Goal: Task Accomplishment & Management: Complete application form

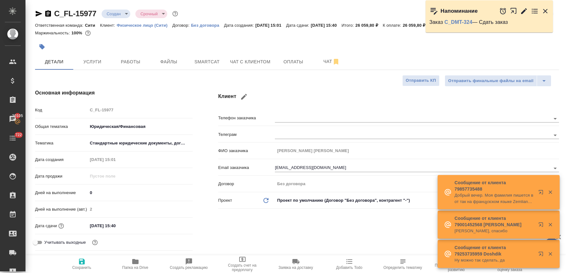
select select "RU"
click at [545, 6] on div at bounding box center [524, 11] width 50 height 14
click at [545, 10] on icon "button" at bounding box center [545, 11] width 4 height 4
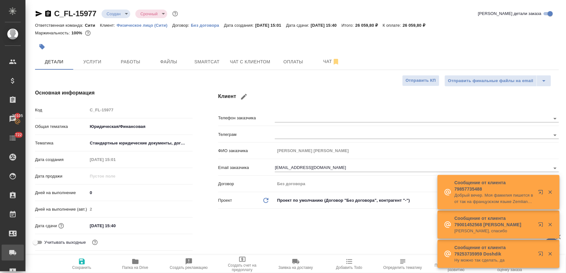
click at [13, 254] on div "Заявки на доставку" at bounding box center [5, 253] width 16 height 10
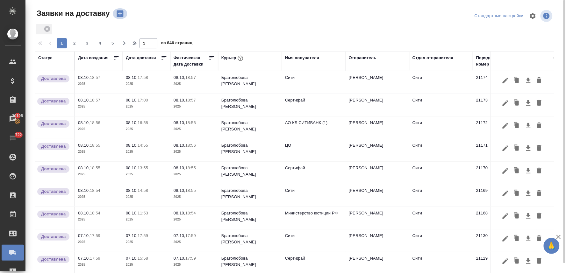
click at [119, 14] on icon "button" at bounding box center [120, 14] width 7 height 7
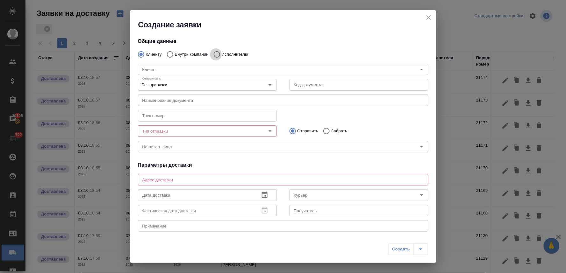
click at [218, 54] on input "Исполнителю" at bounding box center [215, 54] width 11 height 13
radio input "true"
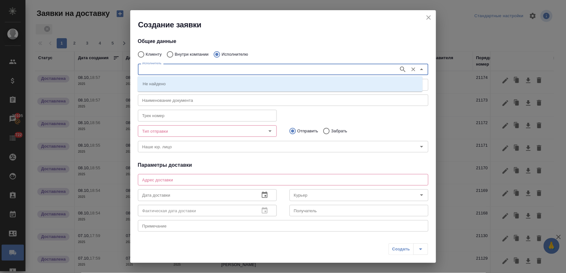
click at [218, 68] on input "Исполнитель" at bounding box center [268, 70] width 256 height 8
type input "министерство"
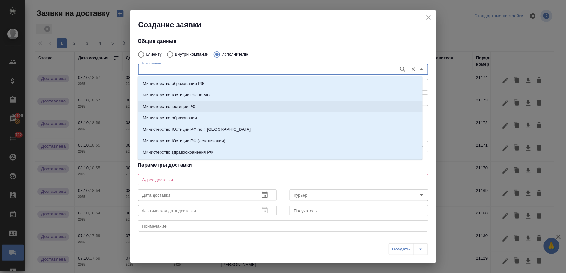
click at [212, 104] on li "Министерство юстиции РФ" at bounding box center [280, 106] width 285 height 11
type input "Министерство юстиции РФ"
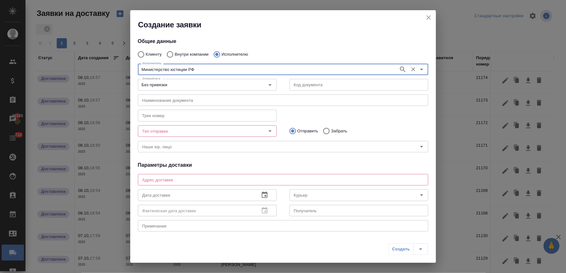
type input "Министерство юстиции РФ"
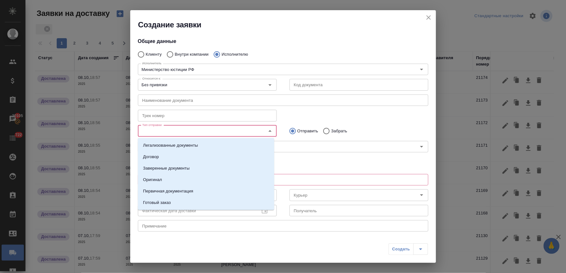
click at [204, 131] on input "Тип отправки" at bounding box center [197, 131] width 114 height 8
click at [186, 180] on li "Оригинал" at bounding box center [206, 179] width 136 height 11
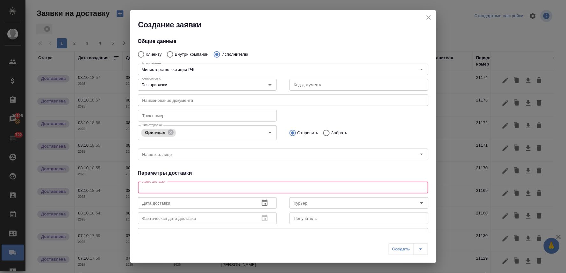
click at [218, 188] on textarea at bounding box center [283, 187] width 282 height 5
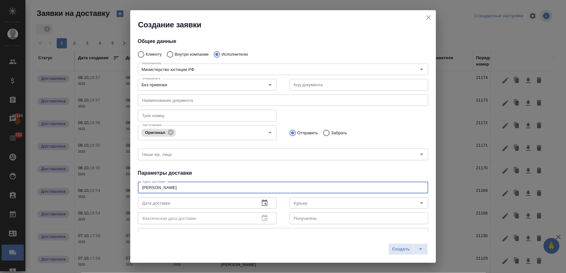
type textarea "[PERSON_NAME]"
click at [262, 204] on icon "button" at bounding box center [265, 203] width 8 height 8
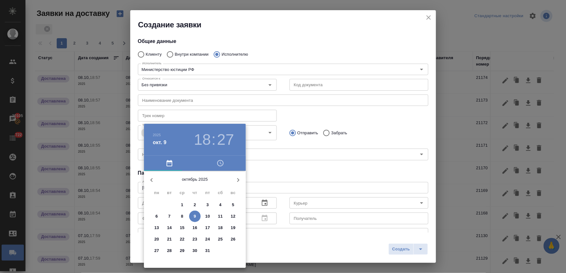
click at [207, 215] on p "10" at bounding box center [207, 216] width 5 height 6
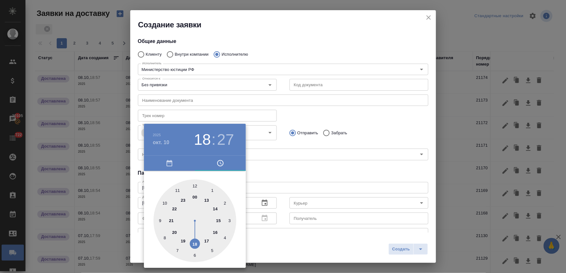
click at [276, 168] on div at bounding box center [283, 136] width 566 height 273
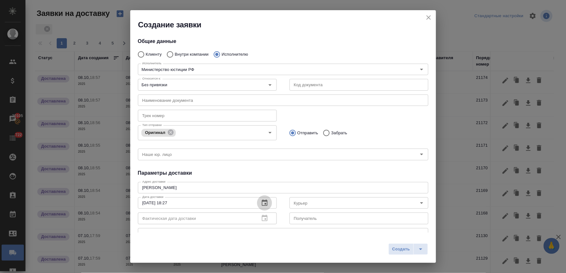
click at [262, 204] on icon "button" at bounding box center [265, 203] width 6 height 6
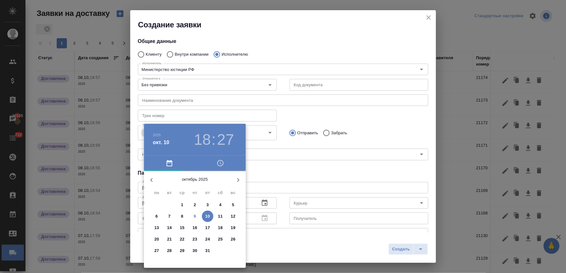
click at [197, 219] on button "9" at bounding box center [194, 216] width 11 height 11
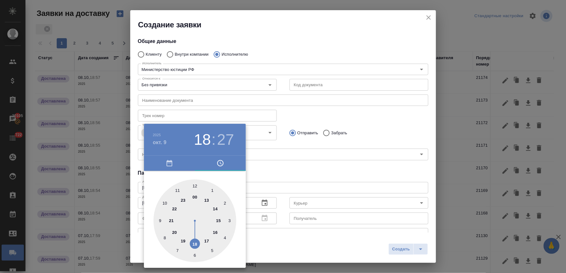
click at [179, 191] on div at bounding box center [195, 221] width 83 height 83
click at [195, 186] on div at bounding box center [195, 221] width 83 height 83
type input "[DATE] 11:00"
click at [296, 168] on div at bounding box center [283, 136] width 566 height 273
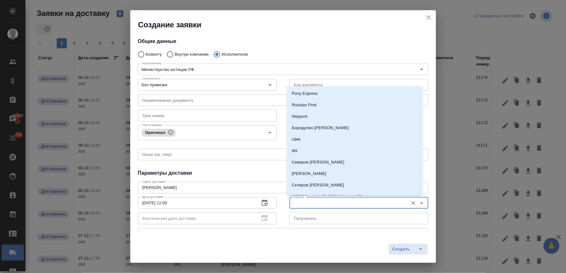
click at [303, 202] on input "Курьер" at bounding box center [348, 203] width 114 height 8
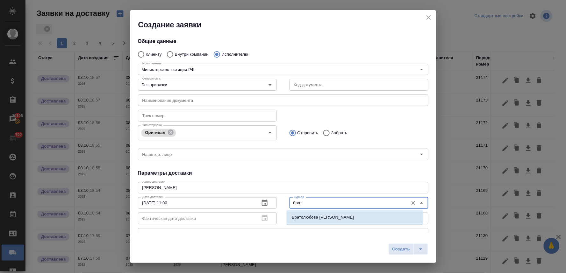
click at [302, 219] on p "Братолюбова [PERSON_NAME]" at bounding box center [323, 217] width 62 height 6
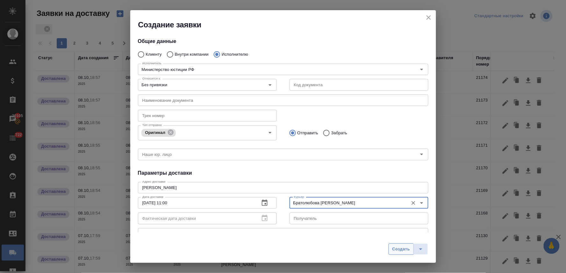
type input "Братолюбова [PERSON_NAME]"
click at [402, 250] on span "Создать" at bounding box center [401, 249] width 18 height 7
radio input "true"
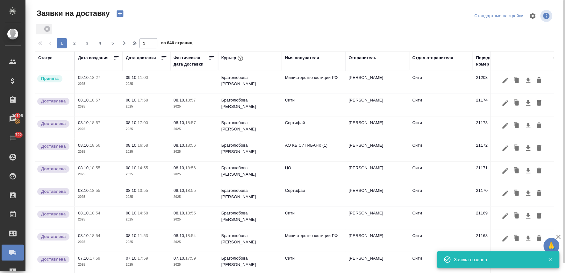
click at [128, 75] on p "09.10," at bounding box center [132, 77] width 12 height 5
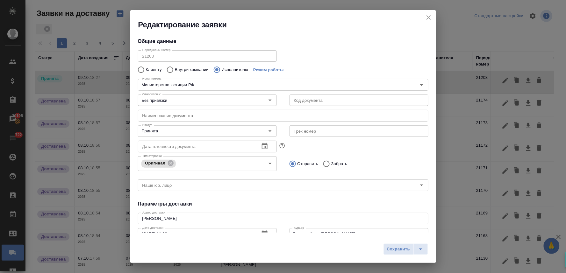
click at [133, 80] on div "Исполнитель Министерство юстиции РФ Исполнитель" at bounding box center [283, 84] width 303 height 28
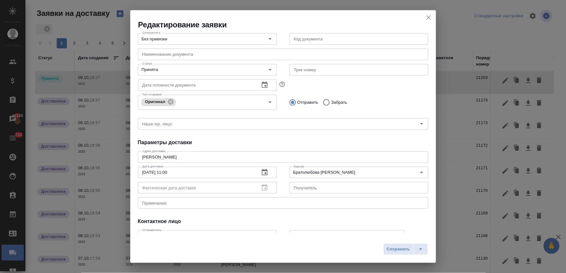
scroll to position [71, 0]
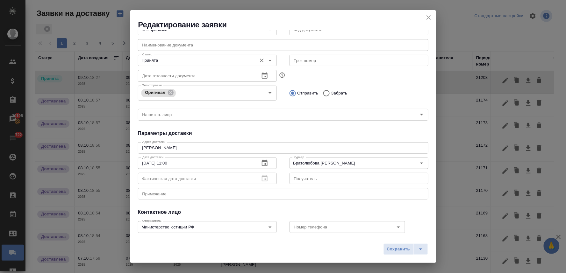
click at [187, 62] on input "Принята" at bounding box center [197, 61] width 114 height 8
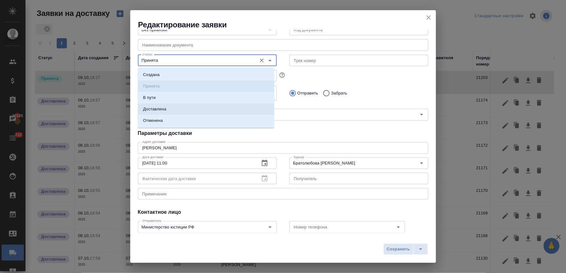
click at [176, 109] on li "Доставлена" at bounding box center [206, 109] width 136 height 11
type input "Доставлена"
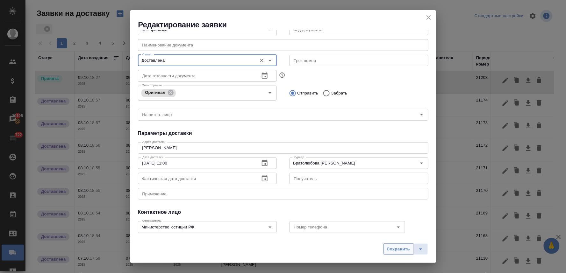
click at [394, 247] on span "Сохранить" at bounding box center [398, 249] width 23 height 7
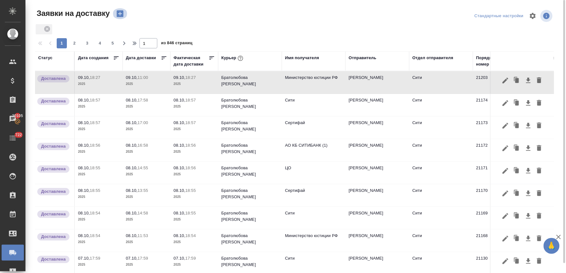
click at [122, 15] on icon "button" at bounding box center [120, 14] width 7 height 7
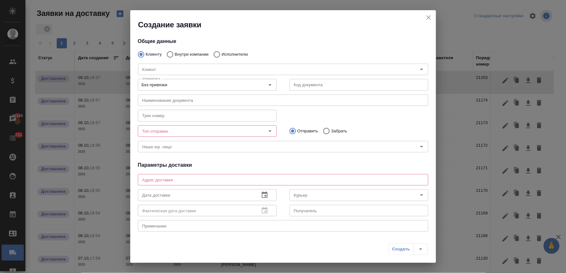
click at [182, 55] on div "[PERSON_NAME]" at bounding box center [283, 69] width 303 height 28
click at [170, 54] on input "Внутри компании" at bounding box center [168, 54] width 11 height 13
radio input "true"
click at [178, 68] on input "Команда" at bounding box center [272, 70] width 265 height 8
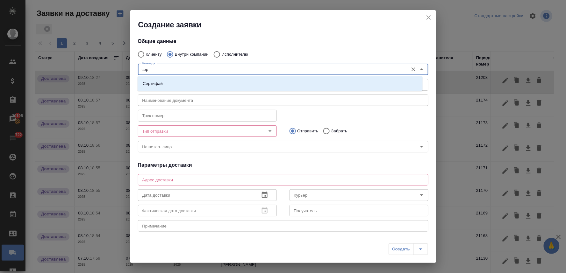
type input "серт"
click at [177, 80] on li "Сертифай" at bounding box center [280, 83] width 285 height 11
type textarea "[STREET_ADDRESS]"
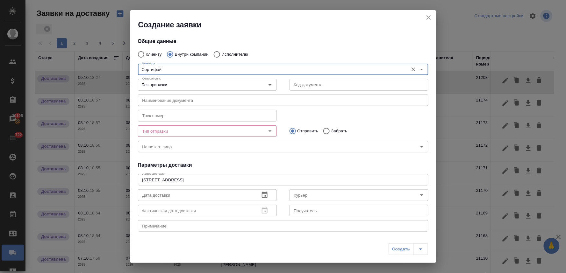
type input "Сертифай"
click at [179, 132] on input "Тип отправки" at bounding box center [197, 131] width 114 height 8
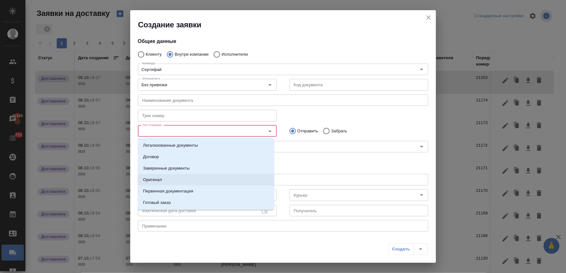
click at [170, 177] on li "Оригинал" at bounding box center [206, 179] width 136 height 11
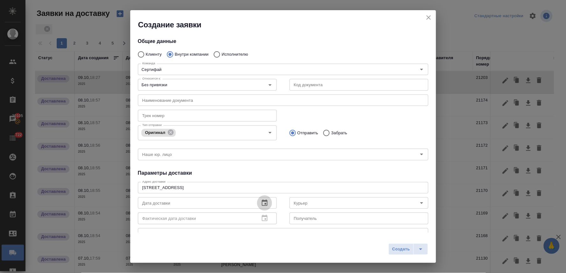
click at [262, 205] on icon "button" at bounding box center [265, 203] width 6 height 6
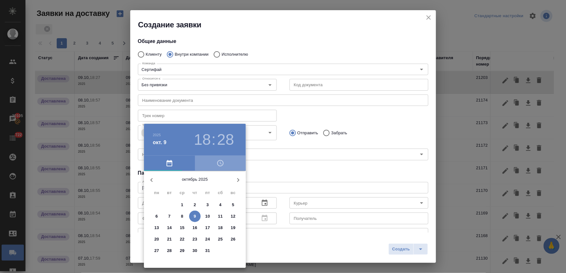
click at [220, 167] on icon "button" at bounding box center [221, 164] width 8 height 8
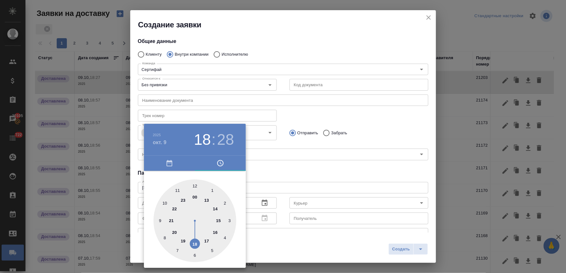
click at [196, 188] on div at bounding box center [195, 221] width 83 height 83
type input "[DATE] 12:28"
click at [286, 170] on div at bounding box center [283, 136] width 566 height 273
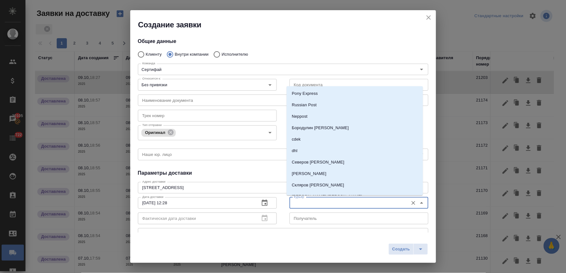
click at [381, 202] on input "Курьер" at bounding box center [348, 203] width 114 height 8
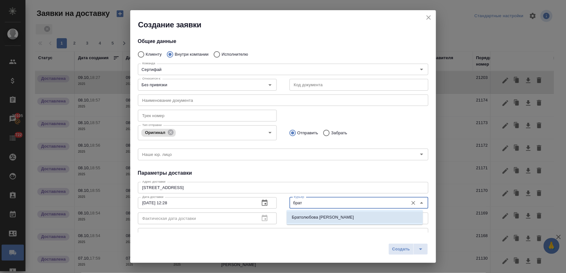
click at [373, 219] on li "Братолюбова [PERSON_NAME]" at bounding box center [355, 217] width 136 height 11
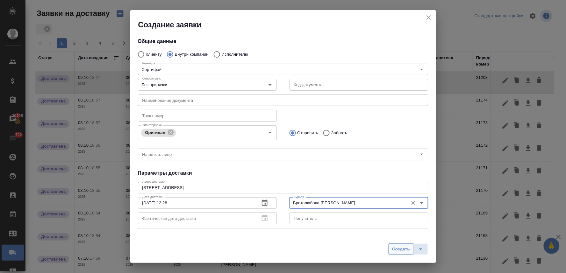
type input "Братолюбова [PERSON_NAME]"
click at [398, 248] on span "Создать" at bounding box center [401, 249] width 18 height 7
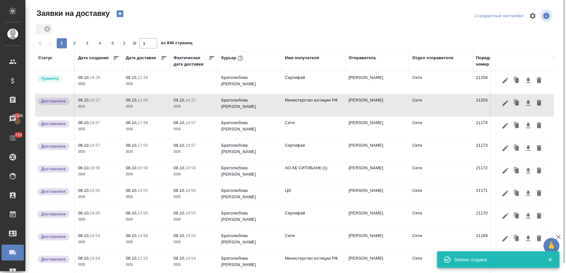
click at [146, 78] on p "12:28" at bounding box center [143, 77] width 11 height 5
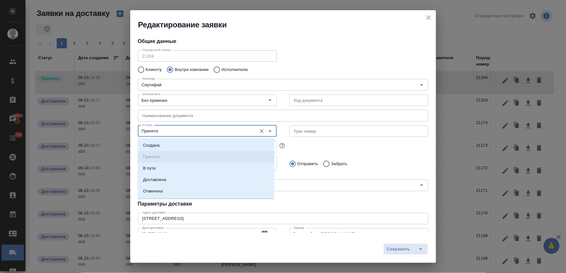
click at [186, 130] on input "Принята" at bounding box center [197, 131] width 114 height 8
click at [185, 179] on li "Доставлена" at bounding box center [206, 179] width 136 height 11
type input "Доставлена"
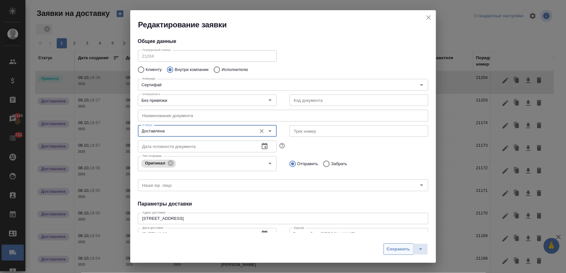
click at [399, 250] on span "Сохранить" at bounding box center [398, 249] width 23 height 7
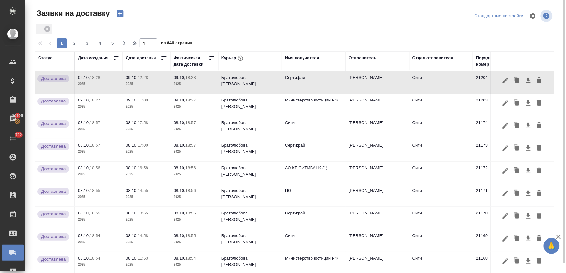
click at [119, 14] on icon "button" at bounding box center [120, 13] width 9 height 9
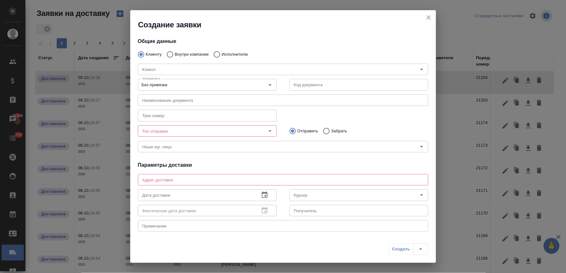
click at [171, 53] on input "Внутри компании" at bounding box center [168, 54] width 11 height 13
radio input "true"
click at [176, 68] on input "Команда" at bounding box center [272, 70] width 265 height 8
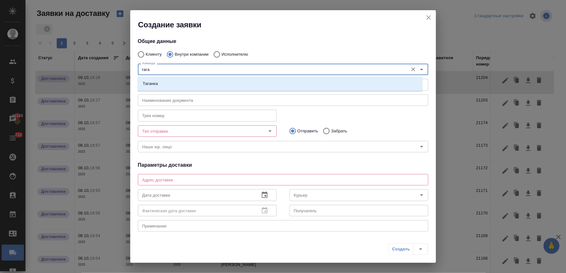
type input "таган"
click at [173, 83] on li "Таганка" at bounding box center [280, 83] width 285 height 11
type textarea "ул. [STREET_ADDRESS][PERSON_NAME]"
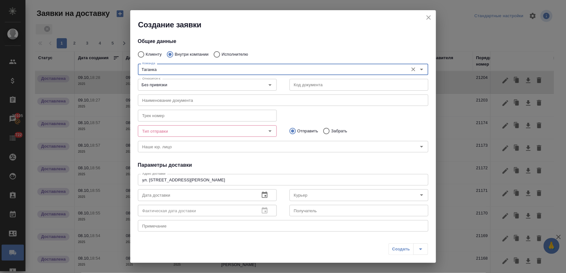
type input "Таганка"
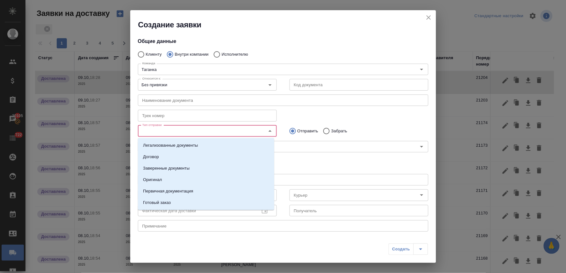
click at [183, 133] on input "Тип отправки" at bounding box center [197, 131] width 114 height 8
click at [188, 168] on p "Заверенные документы" at bounding box center [166, 168] width 47 height 6
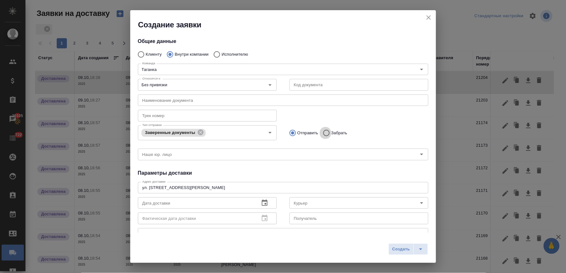
click at [325, 133] on input "Забрать" at bounding box center [325, 132] width 11 height 13
radio input "true"
click at [265, 203] on icon "button" at bounding box center [265, 203] width 6 height 6
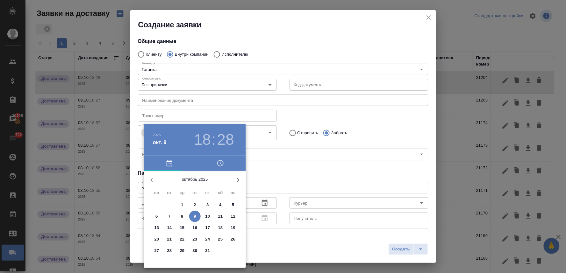
click at [222, 164] on icon "button" at bounding box center [221, 164] width 8 height 8
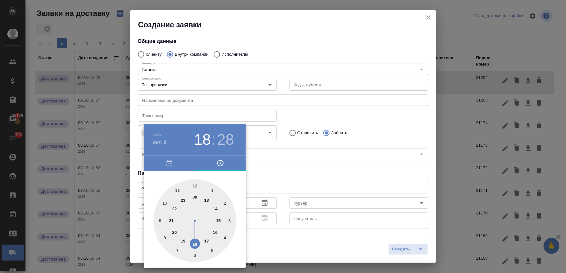
click at [208, 201] on div at bounding box center [195, 221] width 83 height 83
type input "[DATE] 13:28"
click at [287, 176] on div at bounding box center [283, 136] width 566 height 273
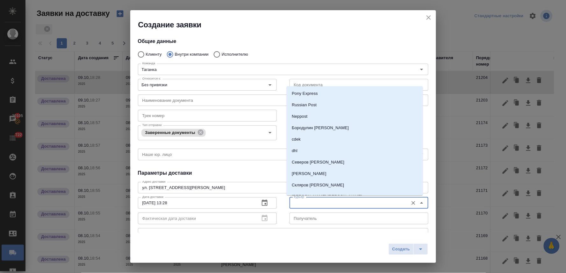
click at [356, 204] on input "Курьер" at bounding box center [348, 203] width 114 height 8
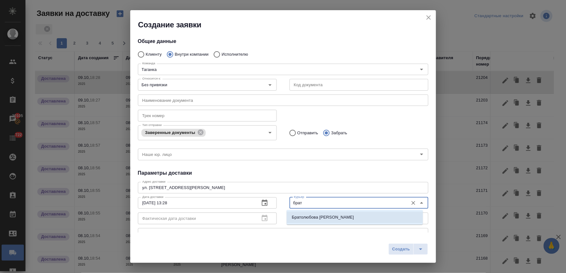
click at [355, 220] on li "Братолюбова [PERSON_NAME]" at bounding box center [355, 217] width 136 height 11
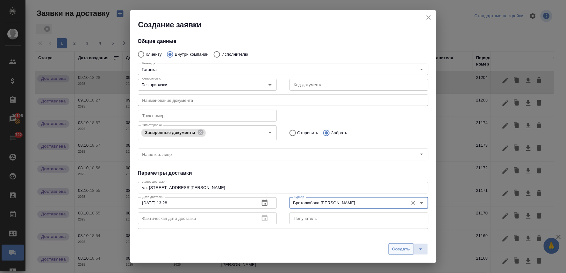
type input "Братолюбова [PERSON_NAME]"
click at [400, 248] on span "Создать" at bounding box center [401, 249] width 18 height 7
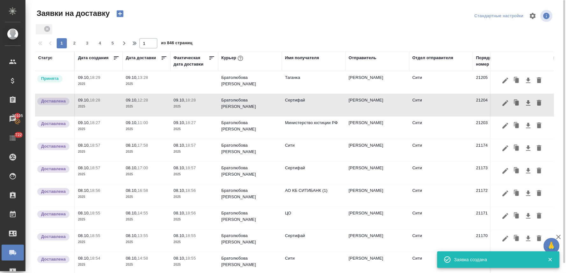
click at [137, 79] on p "09.10," at bounding box center [132, 77] width 12 height 5
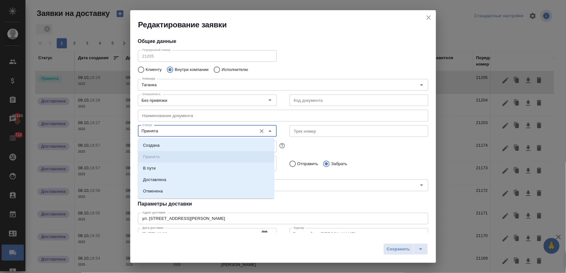
click at [150, 134] on input "Принята" at bounding box center [197, 131] width 114 height 8
click at [158, 177] on p "Доставлена" at bounding box center [154, 180] width 23 height 6
type input "Доставлена"
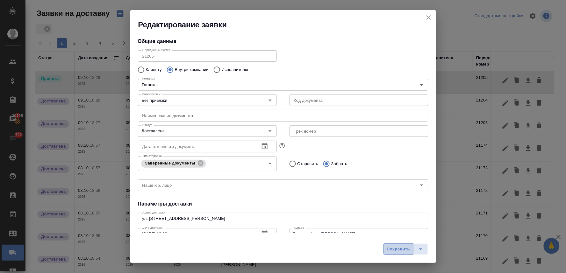
click at [391, 248] on span "Сохранить" at bounding box center [398, 249] width 23 height 7
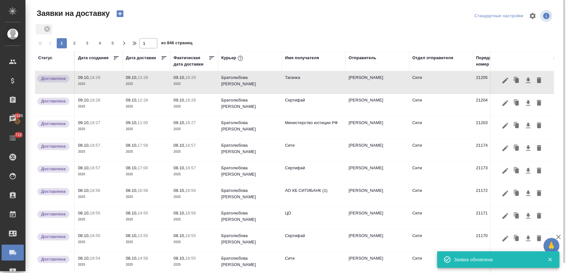
click at [120, 15] on icon "button" at bounding box center [120, 14] width 7 height 7
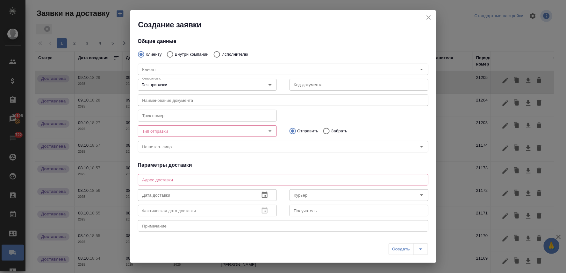
click at [171, 54] on input "Внутри компании" at bounding box center [168, 54] width 11 height 13
radio input "true"
click at [178, 66] on input "Команда" at bounding box center [272, 70] width 265 height 8
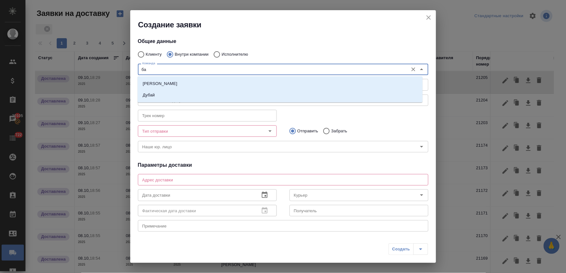
type input "баб"
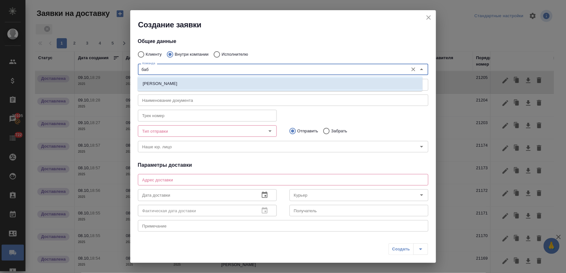
click at [179, 83] on li "[PERSON_NAME]" at bounding box center [280, 83] width 285 height 11
type textarea "ул. [PERSON_NAME][STREET_ADDRESS]"
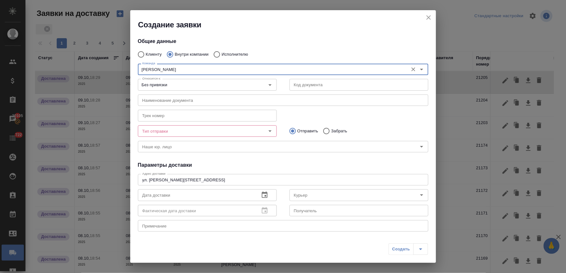
type input "[PERSON_NAME]"
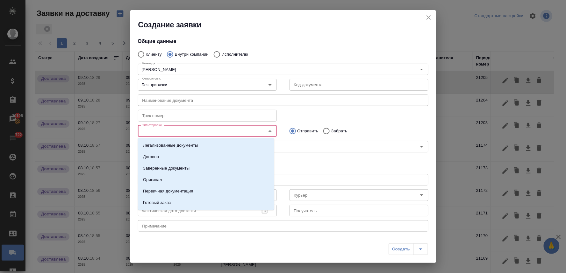
click at [181, 132] on input "Тип отправки" at bounding box center [197, 131] width 114 height 8
click at [188, 177] on li "Оригинал" at bounding box center [206, 179] width 136 height 11
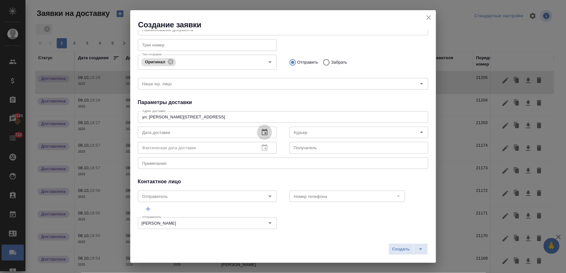
click at [262, 132] on icon "button" at bounding box center [265, 132] width 6 height 6
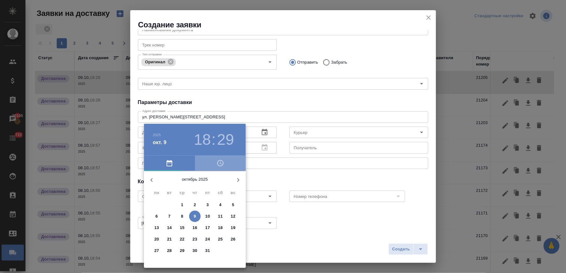
click at [219, 163] on icon "button" at bounding box center [221, 164] width 8 height 8
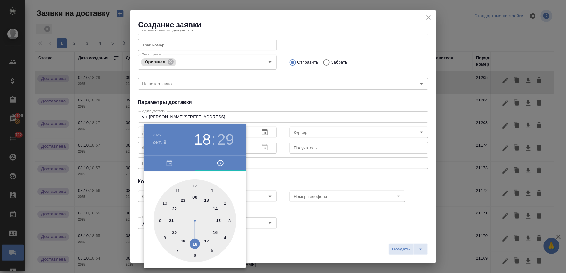
click at [214, 206] on div at bounding box center [195, 221] width 83 height 83
type input "[DATE] 14:29"
click at [295, 183] on div at bounding box center [283, 136] width 566 height 273
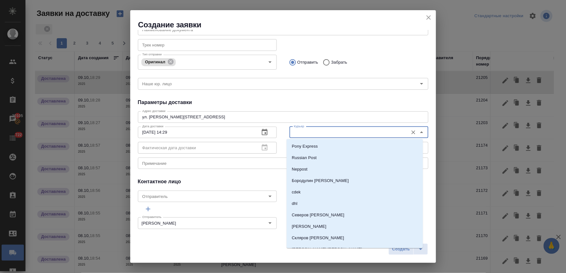
click at [308, 133] on input "Курьер" at bounding box center [348, 133] width 114 height 8
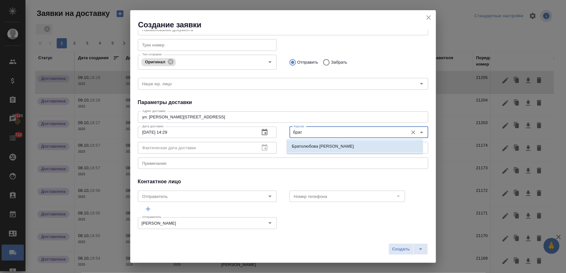
click at [312, 147] on p "Братолюбова [PERSON_NAME]" at bounding box center [323, 146] width 62 height 6
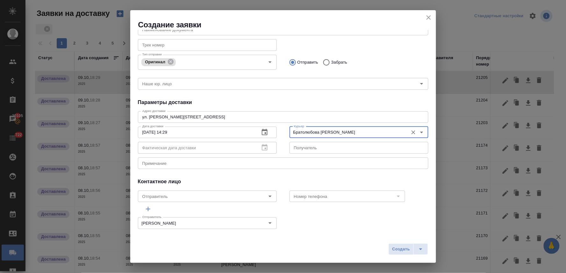
type input "Братолюбова [PERSON_NAME]"
click at [323, 59] on input "Забрать" at bounding box center [325, 62] width 11 height 13
radio input "true"
click at [394, 246] on span "Создать" at bounding box center [401, 249] width 18 height 7
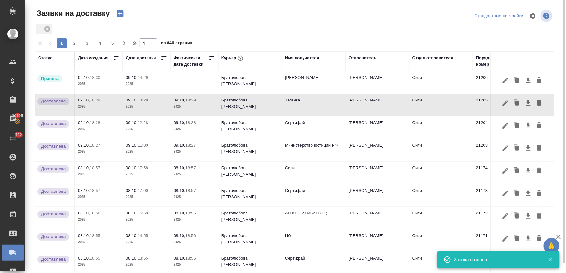
click at [188, 85] on td at bounding box center [194, 82] width 48 height 22
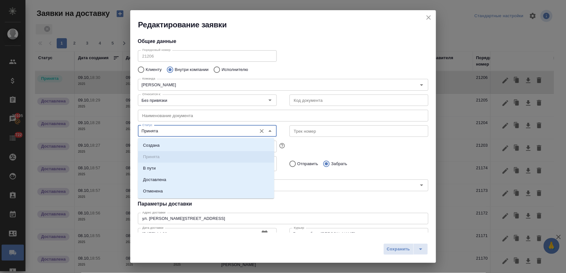
click at [178, 131] on input "Принята" at bounding box center [197, 131] width 114 height 8
click at [179, 179] on li "Доставлена" at bounding box center [206, 179] width 136 height 11
type input "Доставлена"
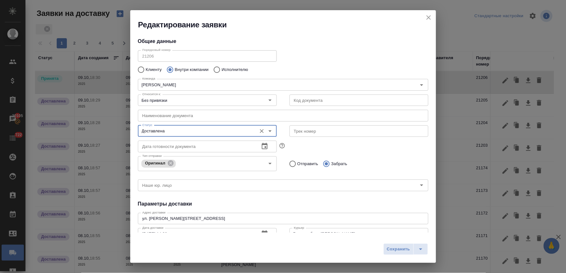
click at [389, 249] on span "Сохранить" at bounding box center [398, 249] width 23 height 7
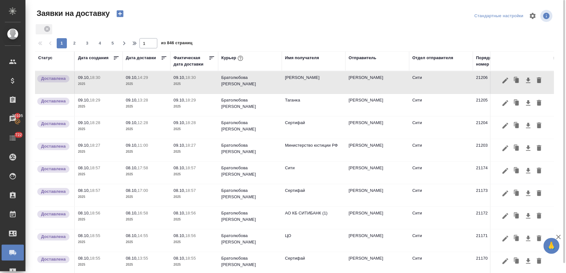
click at [121, 13] on icon "button" at bounding box center [120, 14] width 7 height 7
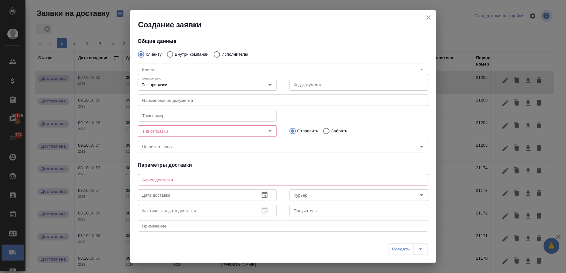
click at [170, 53] on input "Внутри компании" at bounding box center [168, 54] width 11 height 13
radio input "true"
click at [174, 69] on input "Команда" at bounding box center [272, 70] width 265 height 8
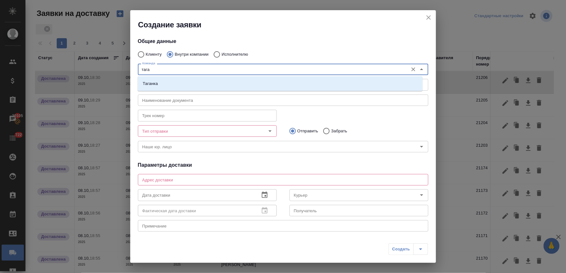
type input "таган"
click at [173, 87] on li "Таганка" at bounding box center [280, 83] width 285 height 11
type textarea "ул. [STREET_ADDRESS][PERSON_NAME]"
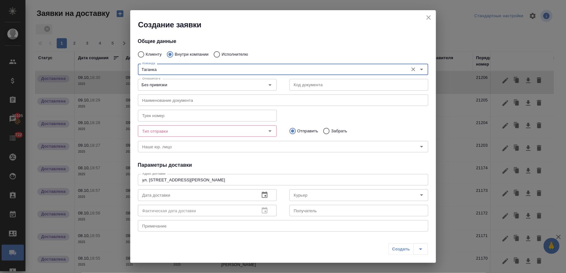
type input "Таганка"
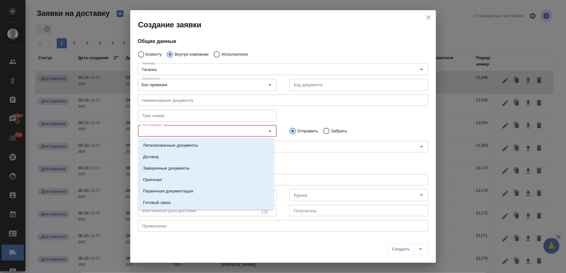
click at [166, 133] on input "Тип отправки" at bounding box center [197, 131] width 114 height 8
click at [178, 168] on p "Заверенные документы" at bounding box center [166, 168] width 47 height 6
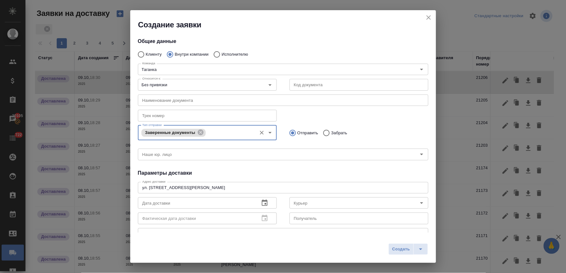
click at [261, 204] on icon "button" at bounding box center [265, 203] width 8 height 8
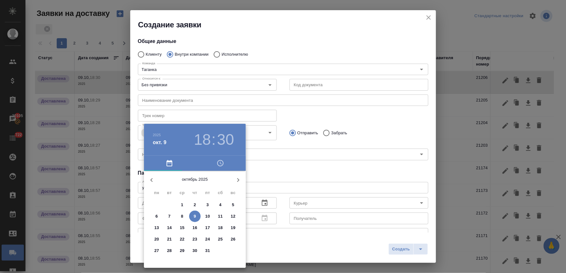
click at [220, 160] on icon "button" at bounding box center [220, 163] width 6 height 6
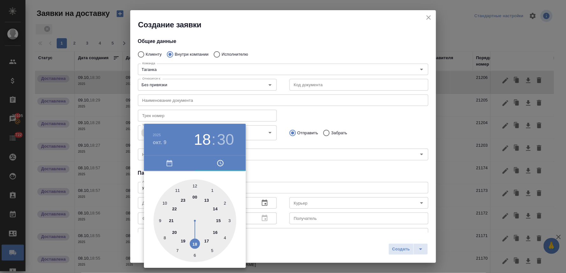
click at [219, 222] on div at bounding box center [195, 221] width 83 height 83
type input "[DATE] 15:30"
click at [290, 179] on div at bounding box center [283, 136] width 566 height 273
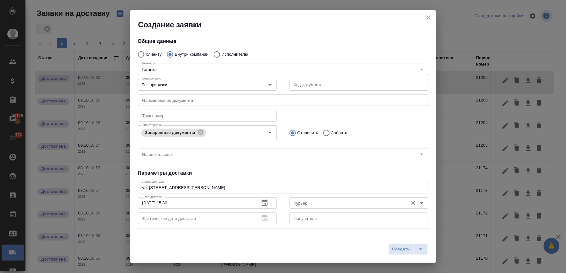
click at [355, 201] on input "Курьер" at bounding box center [348, 203] width 114 height 8
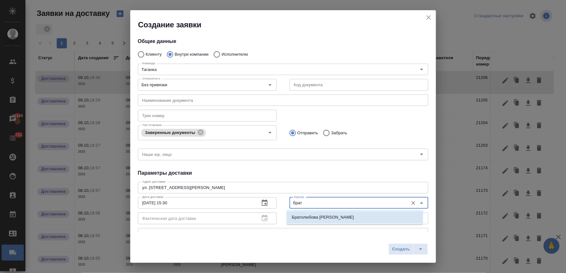
click at [356, 216] on li "Братолюбова [PERSON_NAME]" at bounding box center [355, 217] width 136 height 11
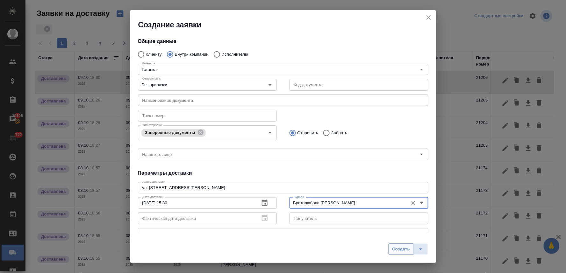
type input "Братолюбова [PERSON_NAME]"
click at [400, 249] on span "Создать" at bounding box center [401, 249] width 18 height 7
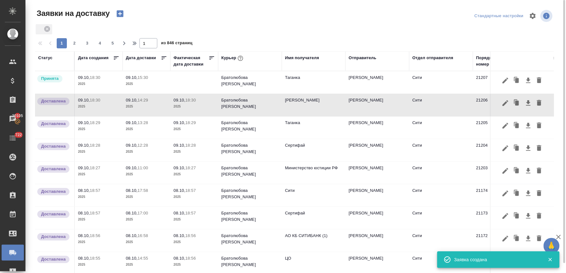
click at [138, 82] on p "2025" at bounding box center [146, 84] width 41 height 6
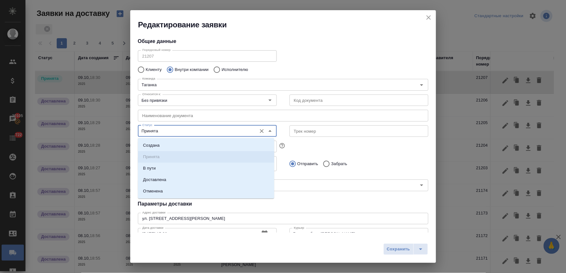
click at [163, 131] on input "Принята" at bounding box center [197, 131] width 114 height 8
click at [159, 178] on p "Доставлена" at bounding box center [154, 180] width 23 height 6
type input "Доставлена"
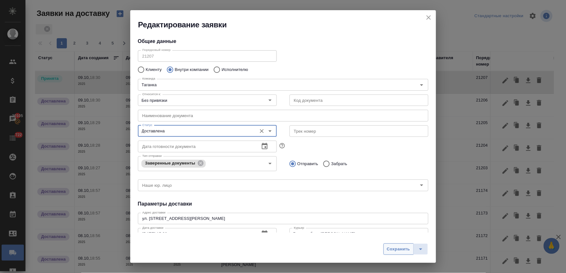
click at [394, 247] on span "Сохранить" at bounding box center [398, 249] width 23 height 7
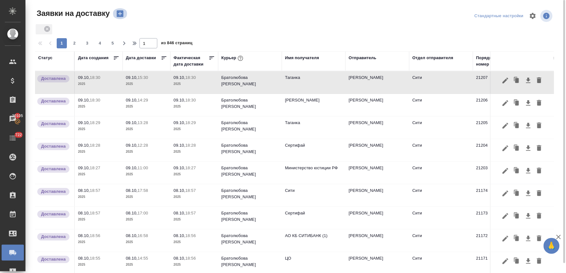
click at [118, 12] on icon "button" at bounding box center [120, 14] width 7 height 7
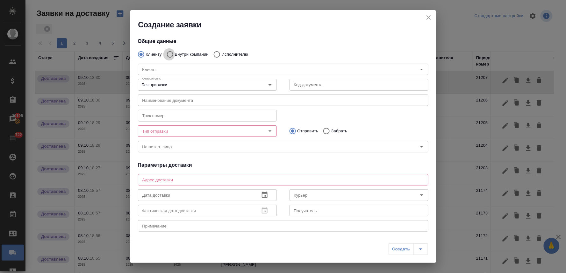
click at [170, 55] on input "Внутри компании" at bounding box center [168, 54] width 11 height 13
radio input "true"
click at [181, 68] on input "Команда" at bounding box center [272, 70] width 265 height 8
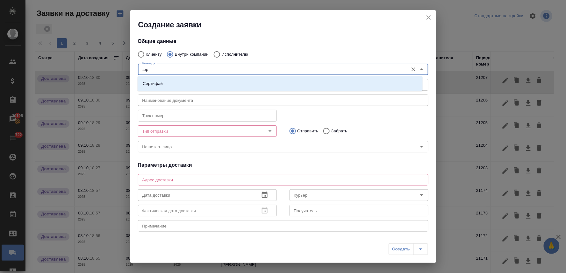
type input "серт"
click at [178, 80] on li "Сертифай" at bounding box center [280, 83] width 285 height 11
type textarea "[STREET_ADDRESS]"
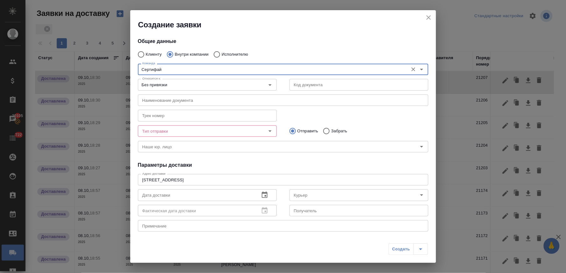
type input "Сертифай"
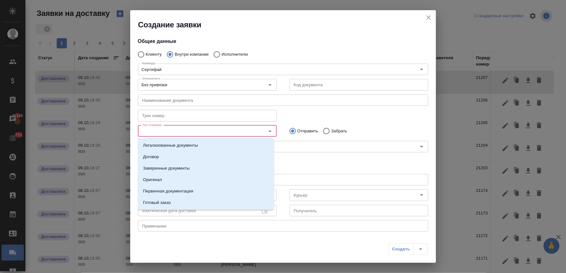
click at [177, 131] on input "Тип отправки" at bounding box center [197, 131] width 114 height 8
click at [179, 167] on p "Заверенные документы" at bounding box center [166, 168] width 47 height 6
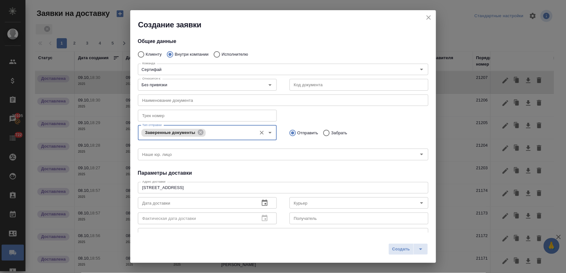
click at [325, 132] on input "Забрать" at bounding box center [325, 132] width 11 height 13
radio input "true"
click at [262, 201] on icon "button" at bounding box center [265, 203] width 6 height 6
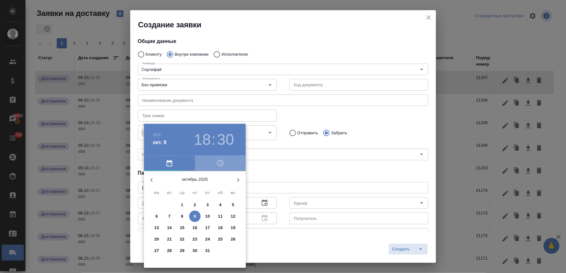
click at [217, 166] on icon "button" at bounding box center [221, 164] width 8 height 8
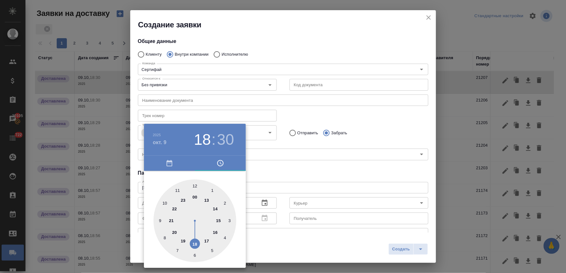
click at [216, 231] on div at bounding box center [195, 221] width 83 height 83
type input "[DATE] 16:30"
click at [276, 179] on div at bounding box center [283, 136] width 566 height 273
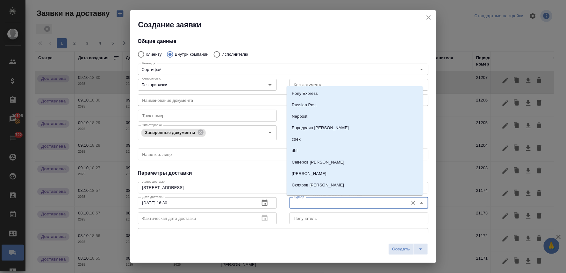
click at [295, 202] on input "Курьер" at bounding box center [348, 203] width 114 height 8
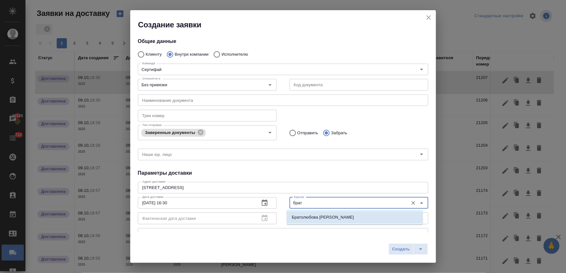
click at [296, 213] on li "Братолюбова [PERSON_NAME]" at bounding box center [355, 217] width 136 height 11
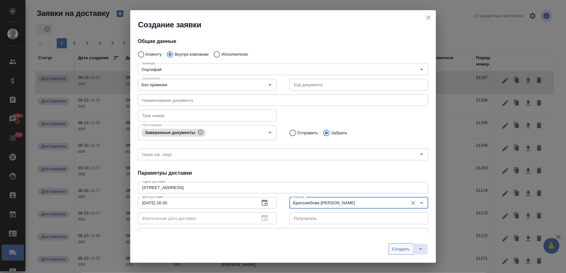
type input "Братолюбова [PERSON_NAME]"
click at [405, 248] on span "Создать" at bounding box center [401, 249] width 18 height 7
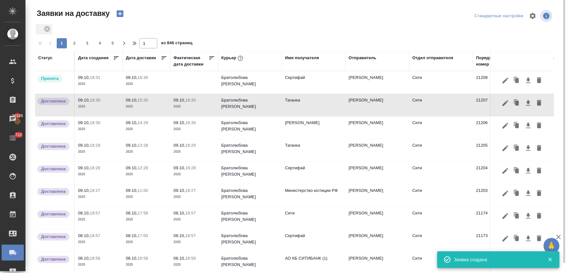
click at [139, 81] on p "2025" at bounding box center [146, 84] width 41 height 6
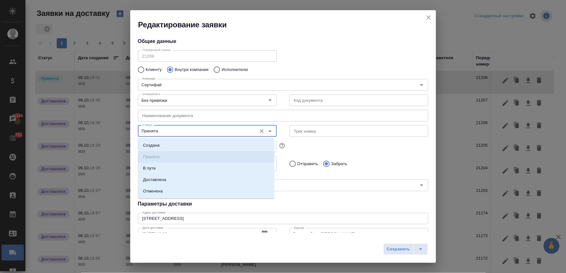
click at [161, 131] on input "Принята" at bounding box center [197, 131] width 114 height 8
click at [154, 183] on p "Доставлена" at bounding box center [154, 180] width 23 height 6
type input "Доставлена"
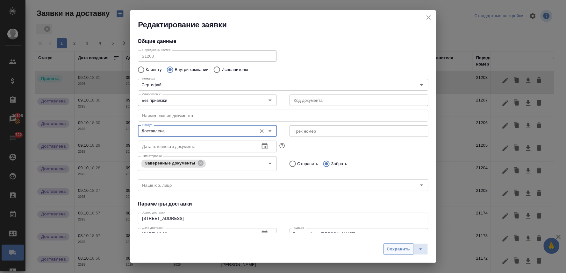
click at [392, 247] on span "Сохранить" at bounding box center [398, 249] width 23 height 7
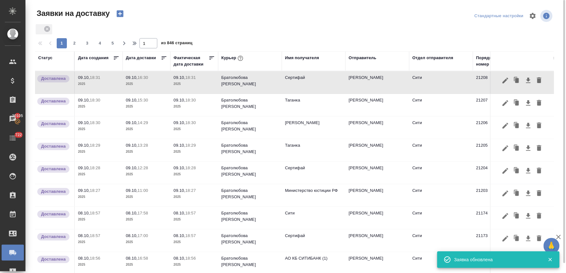
click at [119, 13] on icon "button" at bounding box center [120, 13] width 9 height 9
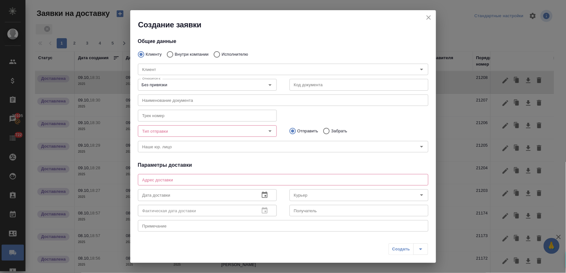
click at [170, 55] on input "Внутри компании" at bounding box center [168, 54] width 11 height 13
radio input "true"
click at [168, 68] on input "Команда" at bounding box center [272, 70] width 265 height 8
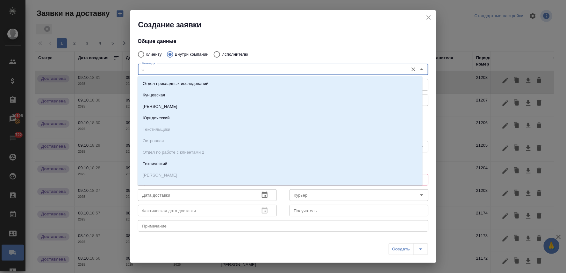
type input "си"
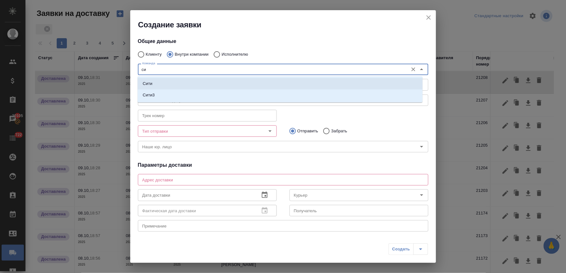
click at [166, 82] on li "Сити" at bounding box center [280, 83] width 285 height 11
type textarea "[STREET_ADDRESS], Башня на [GEOGRAPHIC_DATA], блок С, -1 этаж, зона ритейла"
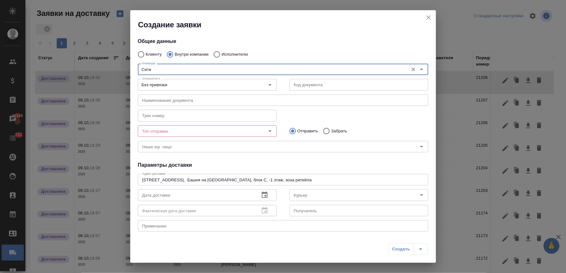
type input "Сити"
click at [169, 130] on input "Тип отправки" at bounding box center [197, 131] width 114 height 8
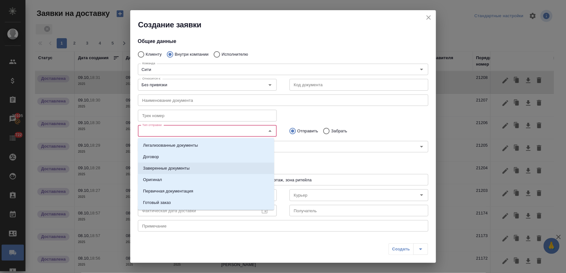
click at [171, 170] on p "Заверенные документы" at bounding box center [166, 168] width 47 height 6
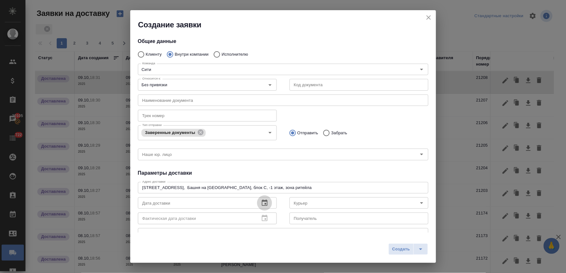
click at [264, 201] on icon "button" at bounding box center [265, 203] width 6 height 6
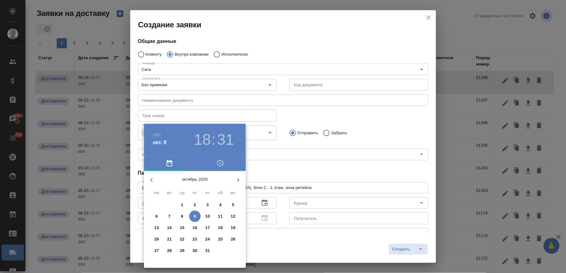
click at [221, 163] on icon "button" at bounding box center [221, 164] width 8 height 8
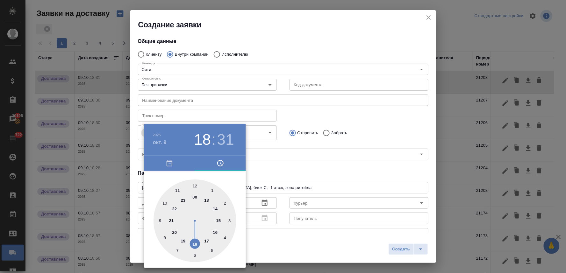
click at [208, 240] on div at bounding box center [195, 221] width 83 height 83
type input "[DATE] 17:31"
click at [289, 176] on div at bounding box center [283, 136] width 566 height 273
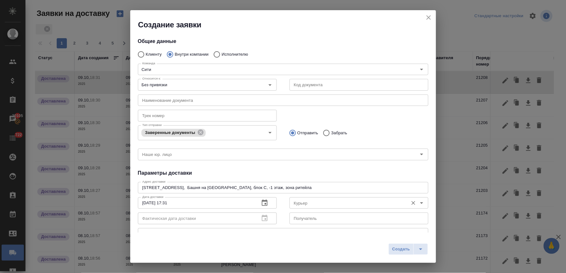
click at [300, 203] on input "Курьер" at bounding box center [348, 203] width 114 height 8
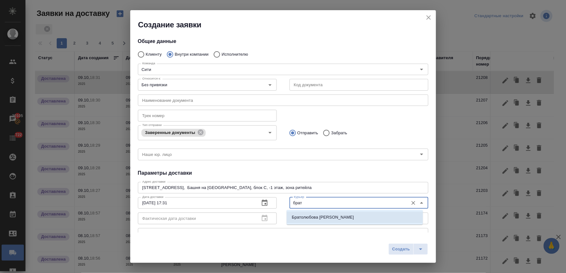
click at [308, 217] on p "Братолюбова [PERSON_NAME]" at bounding box center [323, 217] width 62 height 6
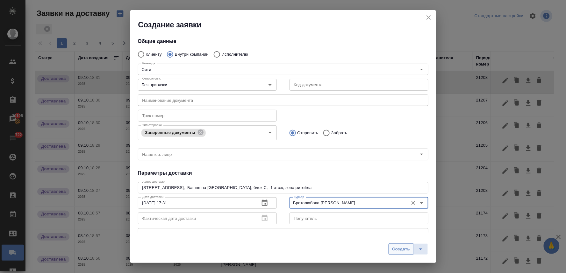
type input "Братолюбова [PERSON_NAME]"
click at [392, 250] on button "Создать" at bounding box center [401, 249] width 25 height 11
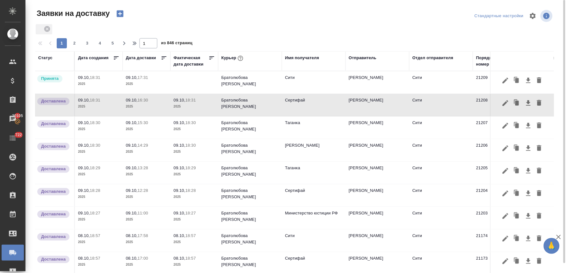
click at [136, 79] on p "09.10," at bounding box center [132, 77] width 12 height 5
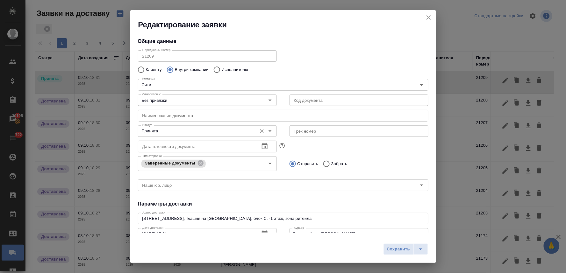
click at [164, 134] on input "Принята" at bounding box center [197, 131] width 114 height 8
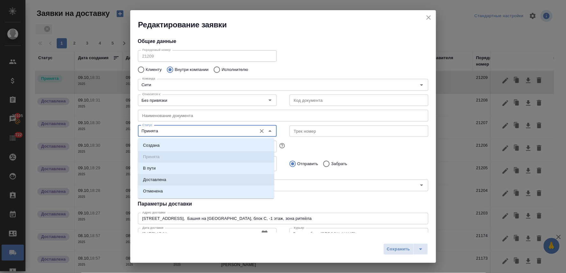
click at [171, 180] on li "Доставлена" at bounding box center [206, 179] width 136 height 11
type input "Доставлена"
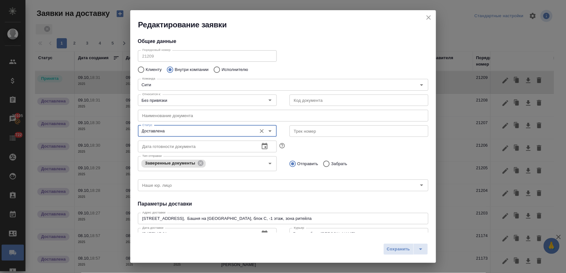
click at [396, 247] on span "Сохранить" at bounding box center [398, 249] width 23 height 7
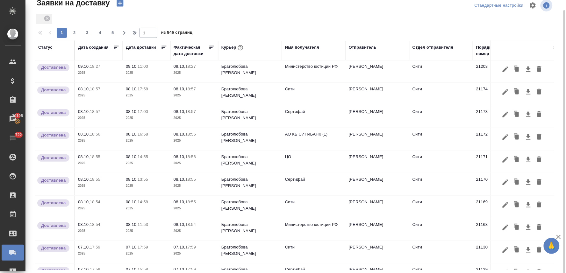
scroll to position [0, 0]
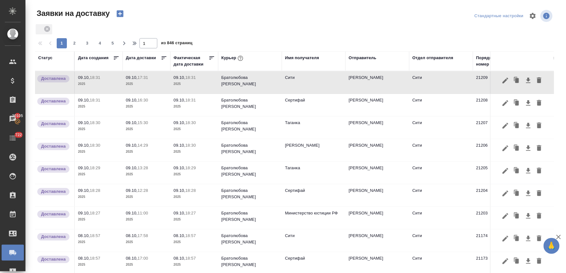
scroll to position [11, 0]
